Goal: Task Accomplishment & Management: Use online tool/utility

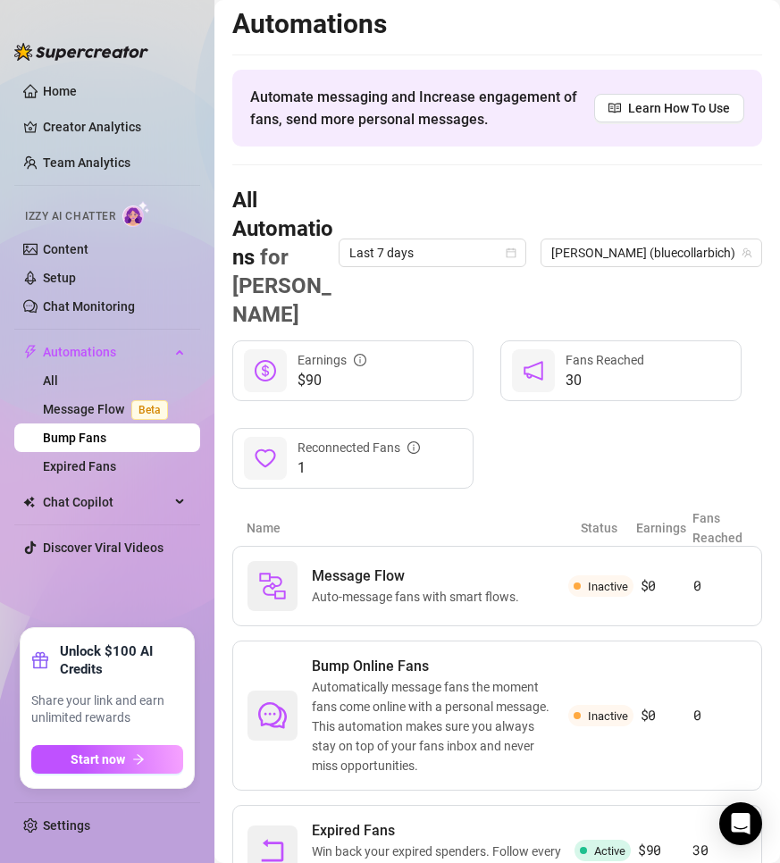
scroll to position [6, 0]
click at [106, 437] on link "Bump Fans" at bounding box center [74, 438] width 63 height 14
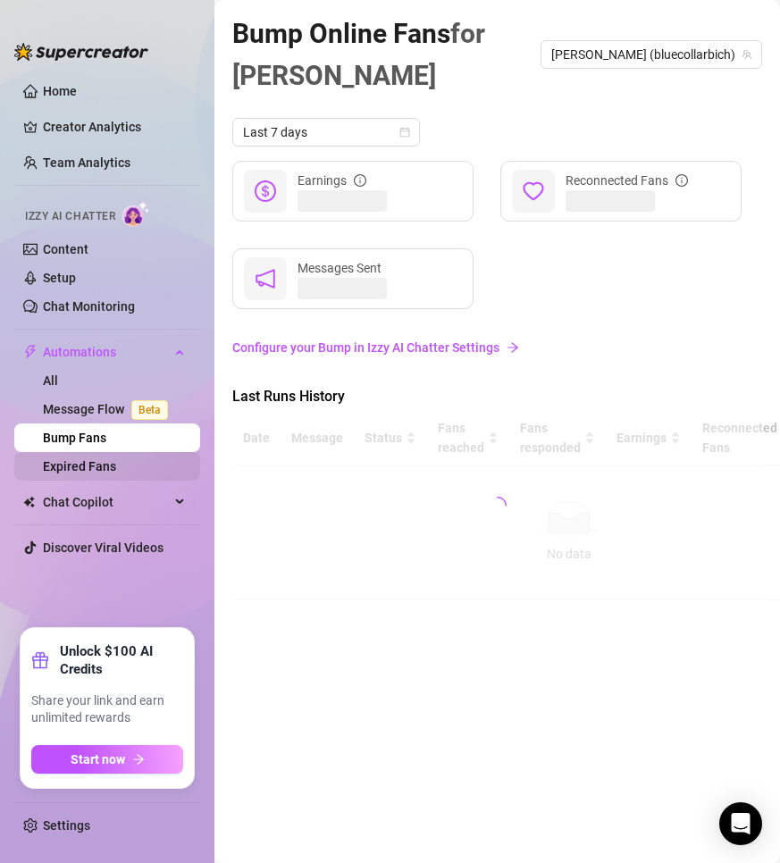
click at [116, 466] on link "Expired Fans" at bounding box center [79, 466] width 73 height 14
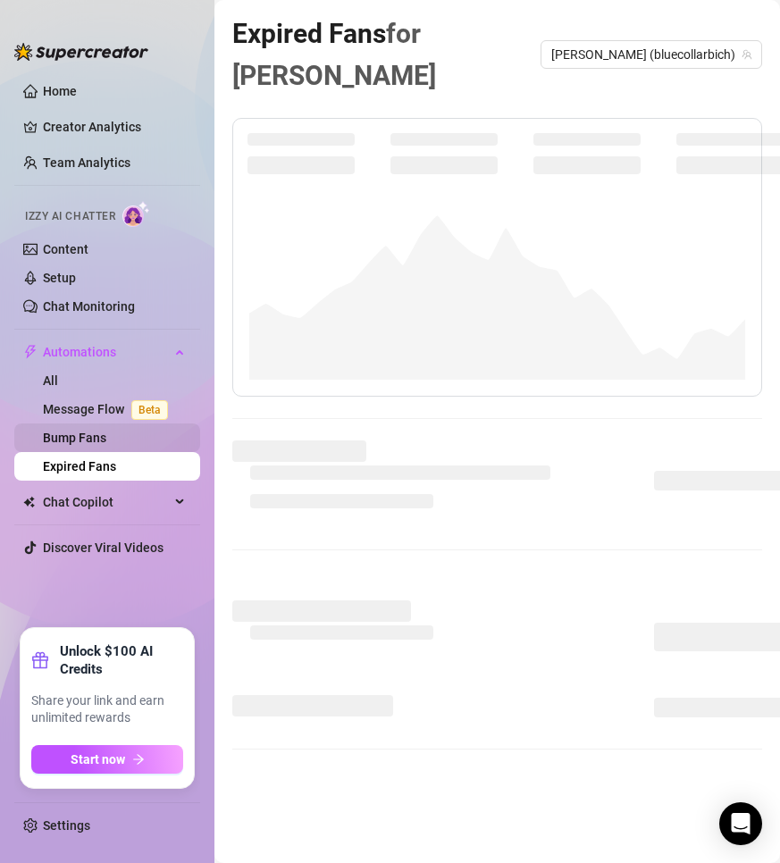
click at [101, 436] on link "Bump Fans" at bounding box center [74, 438] width 63 height 14
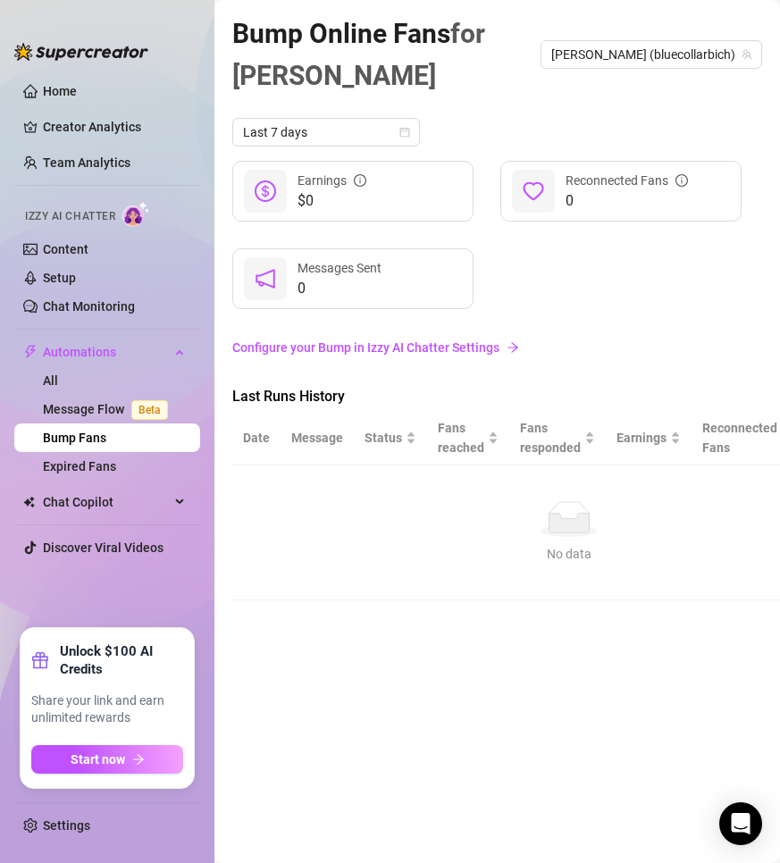
click at [273, 338] on link "Configure your Bump in Izzy AI Chatter Settings" at bounding box center [497, 348] width 530 height 20
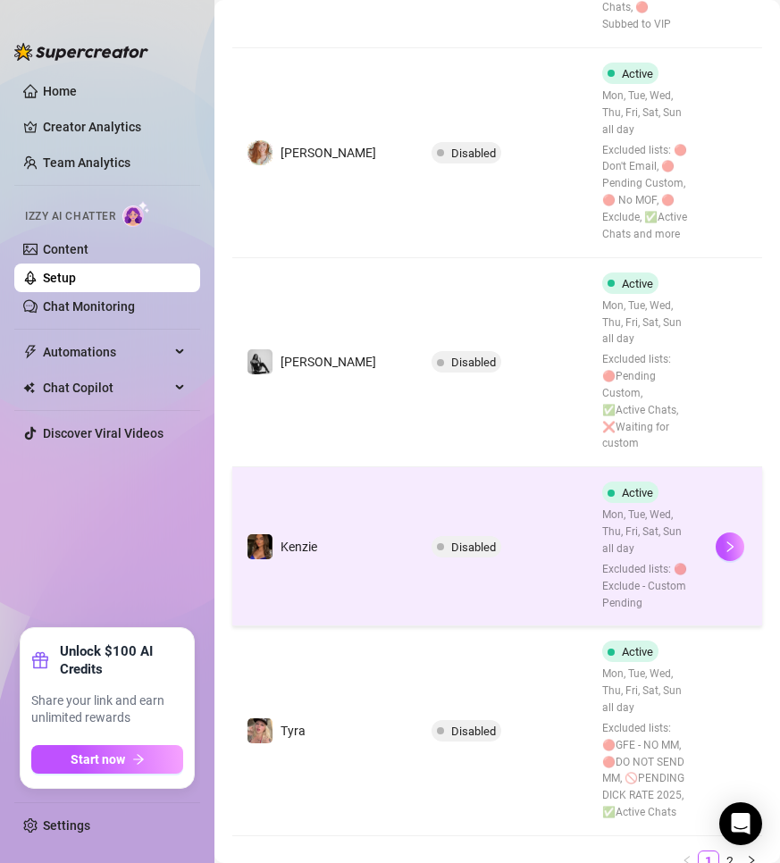
scroll to position [1329, 0]
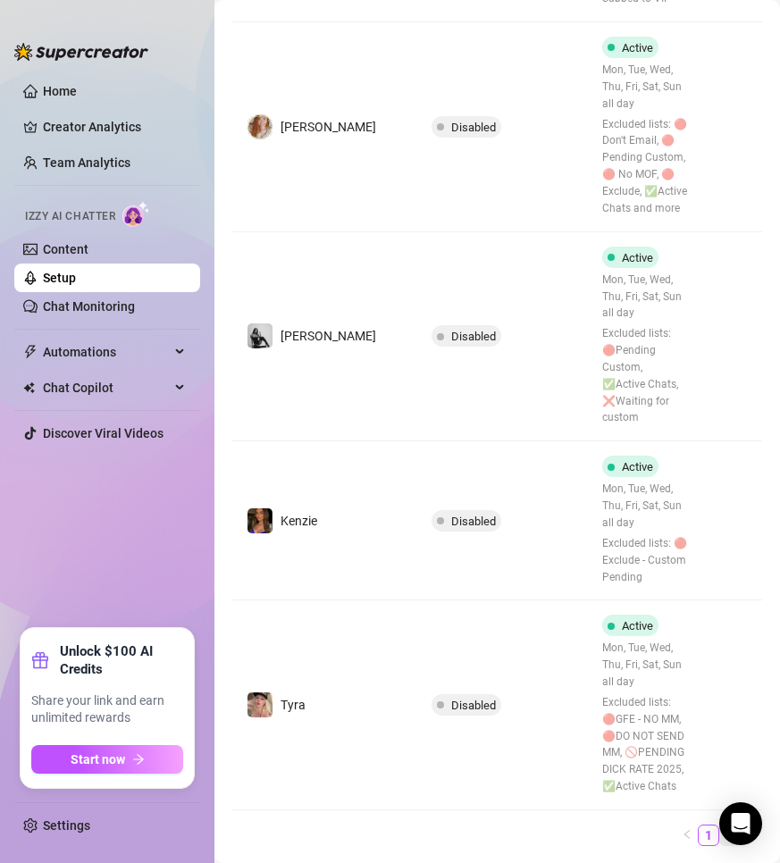
click at [720, 826] on link "2" at bounding box center [730, 836] width 20 height 20
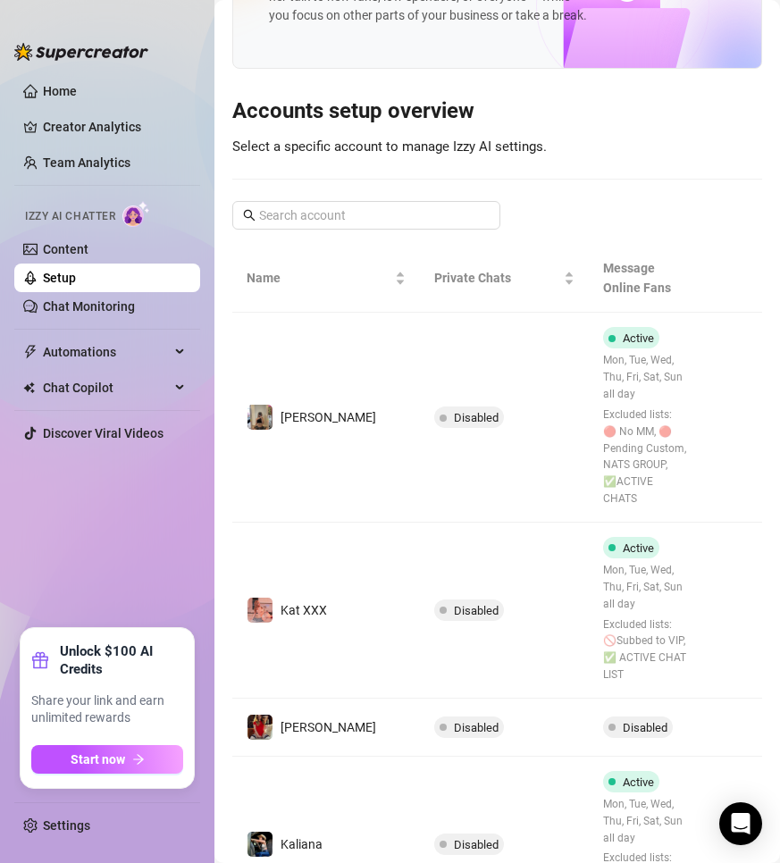
scroll to position [94, 0]
